Goal: Use online tool/utility: Utilize a website feature to perform a specific function

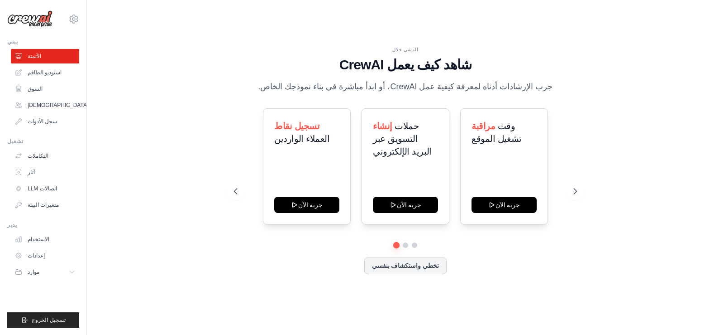
drag, startPoint x: 0, startPoint y: 0, endPoint x: 280, endPoint y: 253, distance: 377.3
click at [280, 253] on div "تسجيل نقاط العملاء الواردين جربه الآن إنشاء حملات التسويق عبر البريد الإلكتروني…" at bounding box center [405, 191] width 343 height 166
click at [43, 54] on link "الأتمتة" at bounding box center [46, 56] width 68 height 14
click at [42, 19] on img at bounding box center [29, 18] width 45 height 17
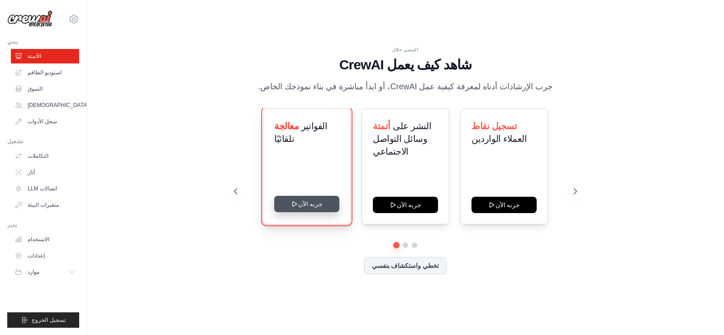
click at [317, 207] on button "جربه الآن" at bounding box center [306, 204] width 65 height 16
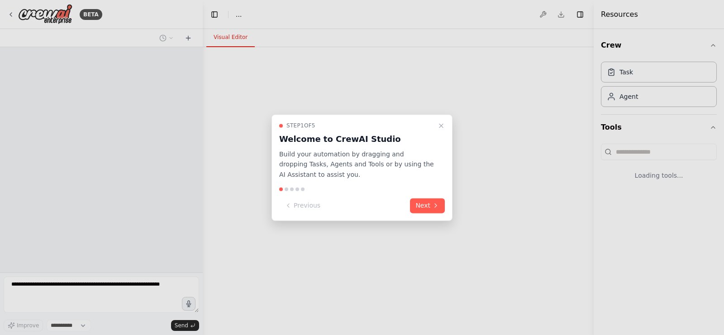
select select "****"
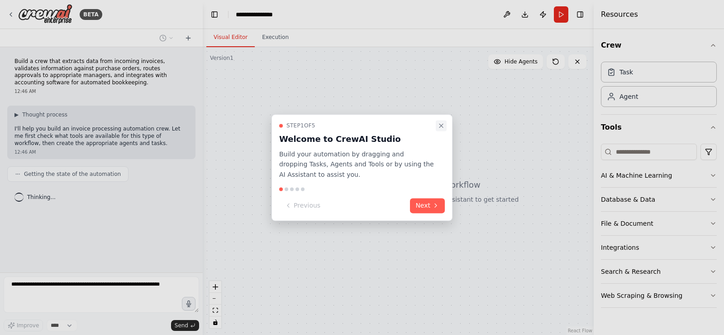
click at [441, 128] on icon "Close walkthrough" at bounding box center [441, 125] width 7 height 7
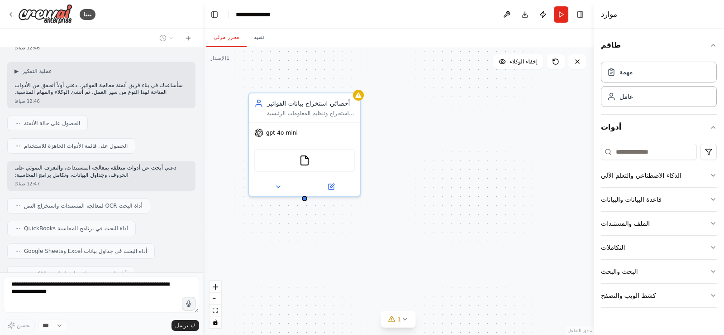
scroll to position [136, 0]
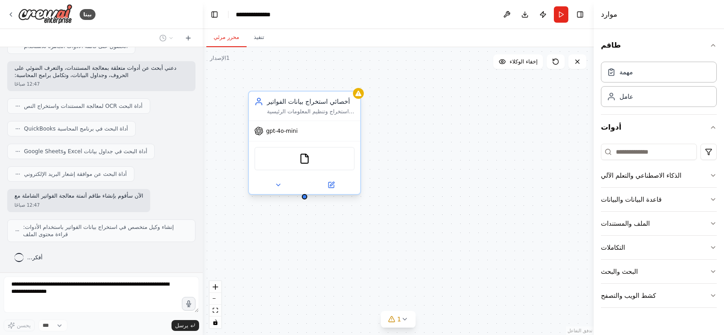
click at [277, 191] on div at bounding box center [304, 185] width 111 height 18
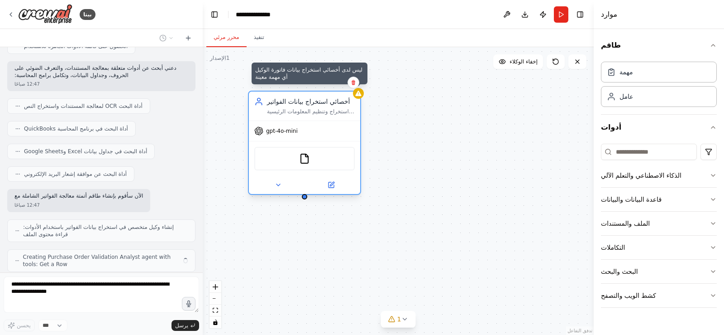
scroll to position [166, 0]
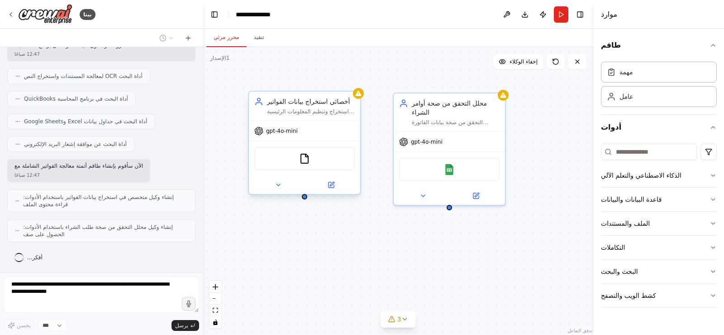
click at [299, 165] on div "أداة قراءة الملف" at bounding box center [304, 159] width 101 height 24
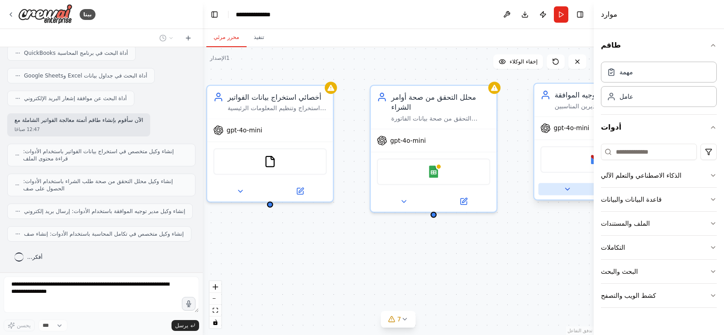
scroll to position [211, 0]
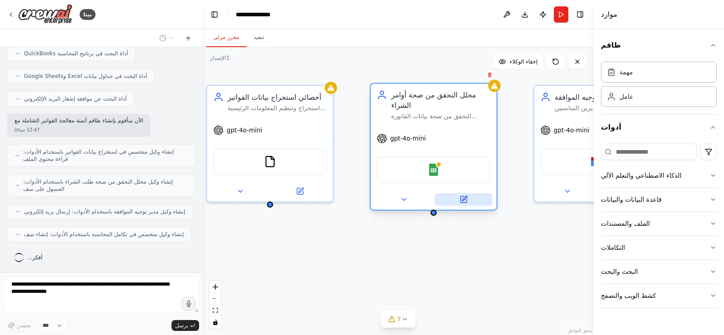
click at [459, 201] on button at bounding box center [464, 199] width 58 height 12
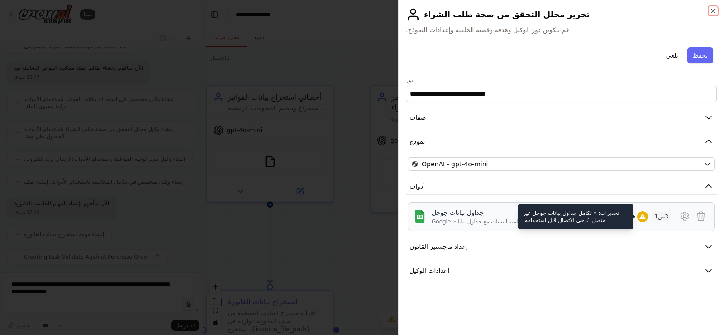
scroll to position [287, 0]
click at [646, 219] on icon at bounding box center [643, 216] width 6 height 5
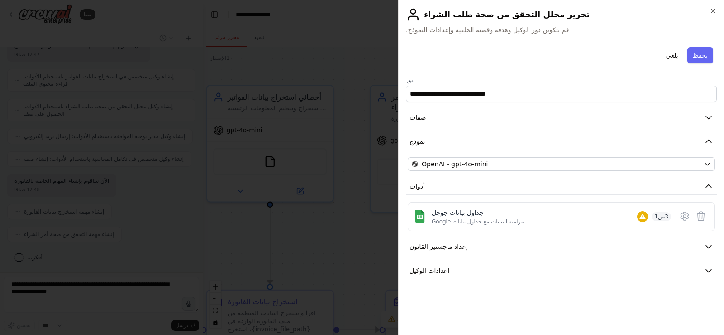
click at [321, 236] on div at bounding box center [362, 167] width 724 height 335
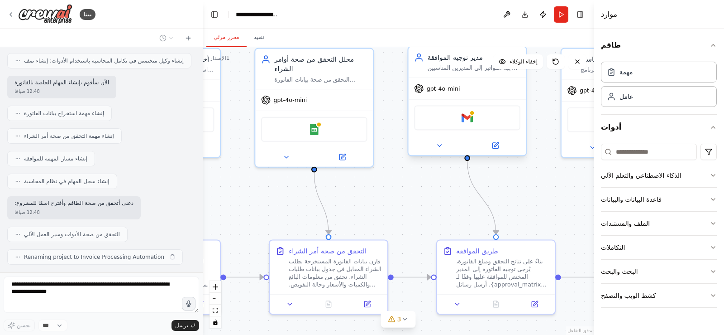
scroll to position [407, 0]
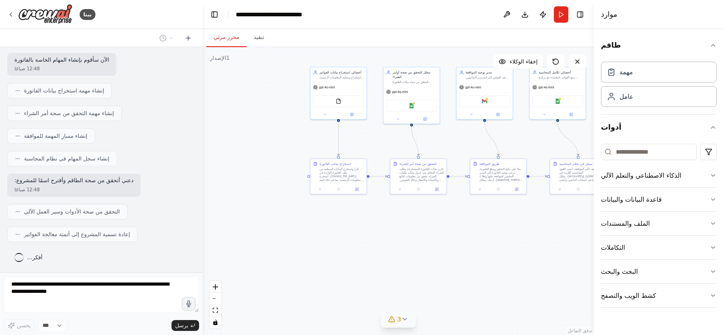
click at [399, 318] on font "3" at bounding box center [400, 318] width 4 height 7
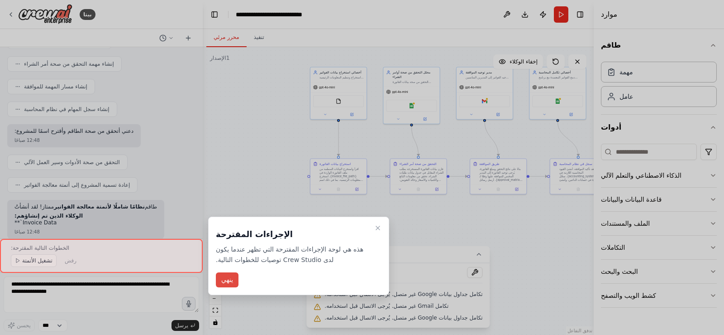
click at [230, 278] on font "ينهي" at bounding box center [227, 279] width 12 height 7
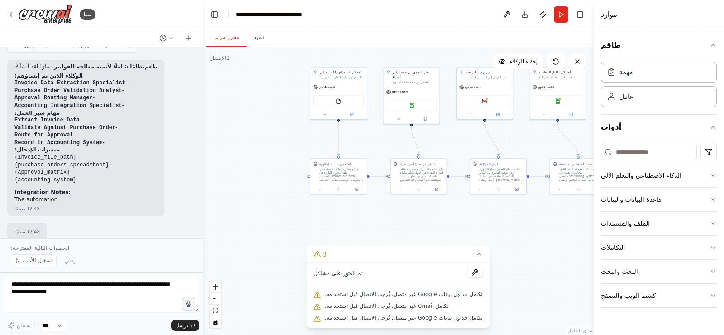
scroll to position [604, 0]
